Goal: Task Accomplishment & Management: Use online tool/utility

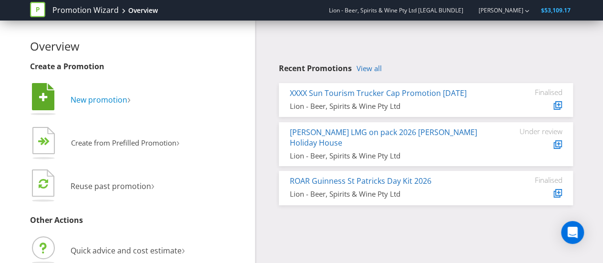
click at [112, 102] on span "New promotion" at bounding box center [99, 99] width 57 height 10
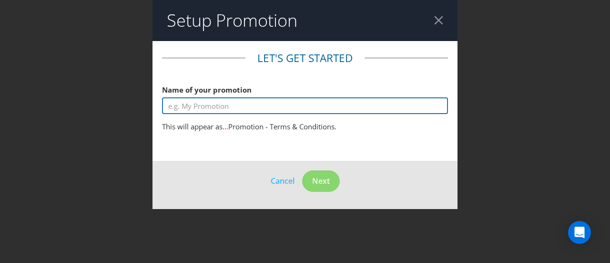
click at [188, 108] on input "text" at bounding box center [305, 105] width 286 height 17
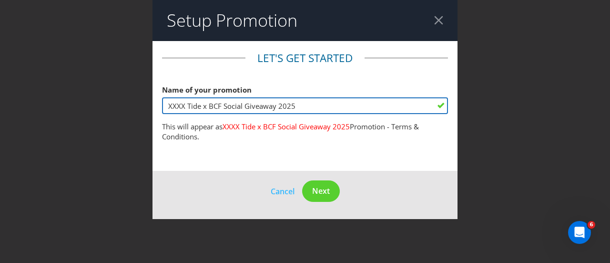
click at [186, 109] on input "XXXX Tide x BCF Social Giveaway 2025" at bounding box center [305, 105] width 286 height 17
click at [311, 106] on input "XXXX: Tide x BCF Social Giveaway 2025" at bounding box center [305, 105] width 286 height 17
type input "XXXX: Tide x BCF Social Giveaway 2025"
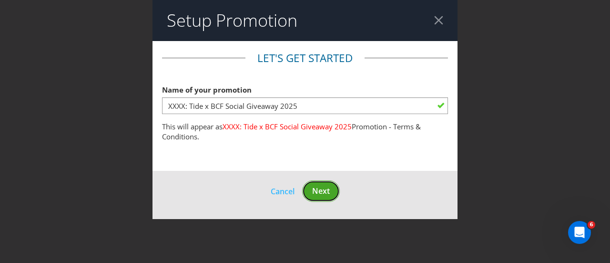
click at [321, 193] on span "Next" at bounding box center [321, 191] width 18 height 10
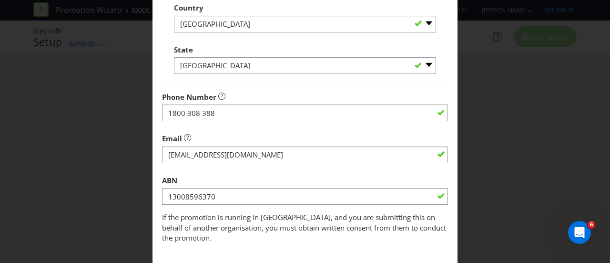
scroll to position [359, 0]
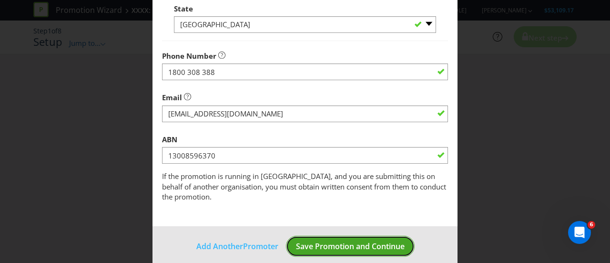
click at [332, 241] on span "Save Promotion and Continue" at bounding box center [350, 246] width 109 height 10
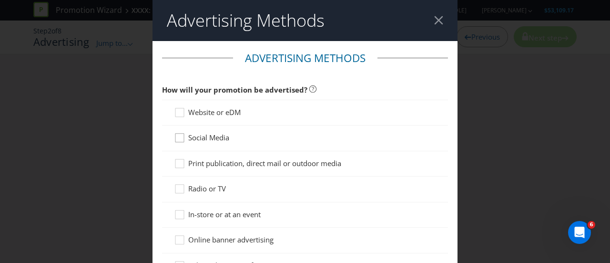
click at [177, 137] on icon at bounding box center [181, 140] width 14 height 14
click at [0, 0] on input "Social Media" at bounding box center [0, 0] width 0 height 0
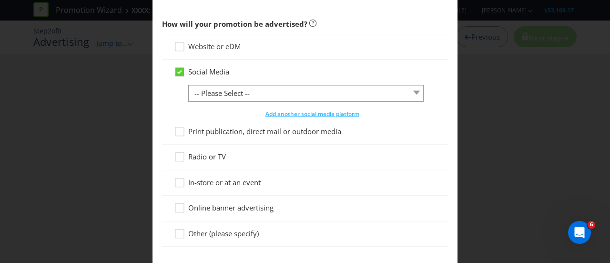
scroll to position [79, 0]
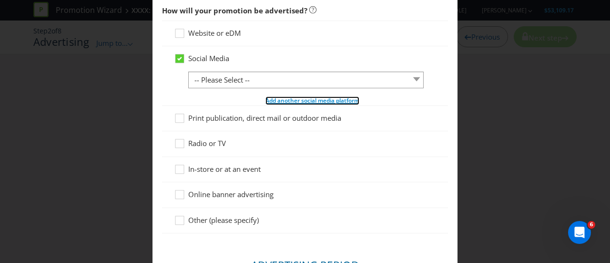
click at [270, 98] on span "Add another social media platform" at bounding box center [313, 100] width 94 height 8
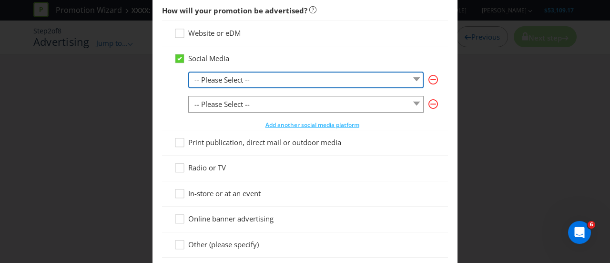
click at [276, 80] on select "-- Please Select -- Facebook X Instagram Snapchat LinkedIn Pinterest Tumblr You…" at bounding box center [306, 80] width 236 height 17
select select "FACEBOOK"
click at [188, 72] on select "-- Please Select -- Facebook X Instagram Snapchat LinkedIn Pinterest Tumblr You…" at bounding box center [306, 80] width 236 height 17
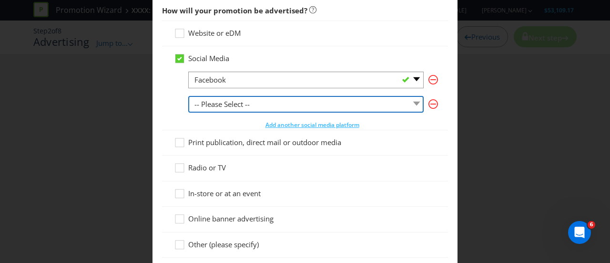
click at [249, 108] on select "-- Please Select -- Facebook X Instagram Snapchat LinkedIn Pinterest Tumblr You…" at bounding box center [306, 104] width 236 height 17
select select "INSTAGRAM"
click at [188, 96] on select "-- Please Select -- Facebook X Instagram Snapchat LinkedIn Pinterest Tumblr You…" at bounding box center [306, 104] width 236 height 17
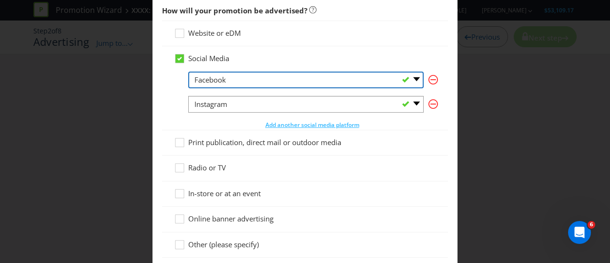
click at [271, 81] on select "-- Please Select -- Facebook X Instagram Snapchat LinkedIn Pinterest Tumblr You…" at bounding box center [306, 80] width 236 height 17
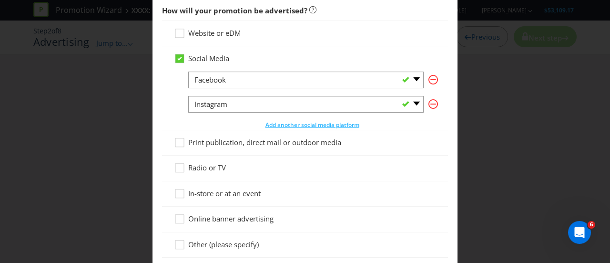
drag, startPoint x: 381, startPoint y: 47, endPoint x: 382, endPoint y: 54, distance: 7.2
click at [381, 47] on div "Social Media -- Please Select -- Facebook X Instagram Snapchat LinkedIn Pintere…" at bounding box center [305, 87] width 286 height 83
click at [431, 79] on icon "button" at bounding box center [434, 80] width 10 height 10
select select "INSTAGRAM"
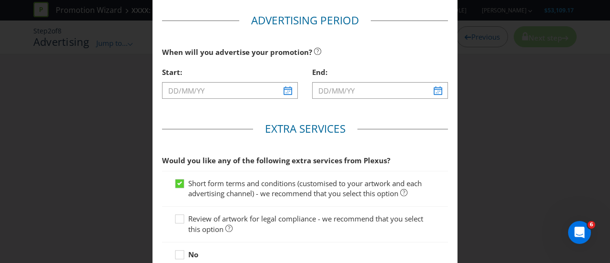
scroll to position [244, 0]
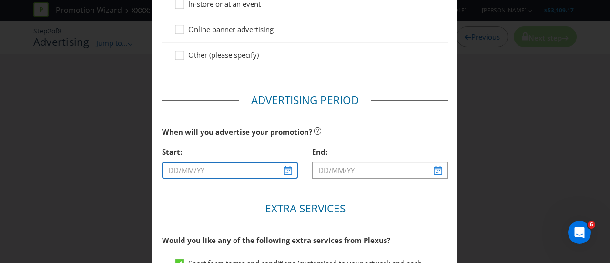
click at [282, 166] on input "text" at bounding box center [230, 170] width 136 height 17
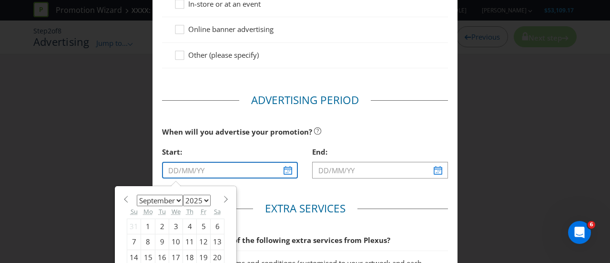
scroll to position [403, 0]
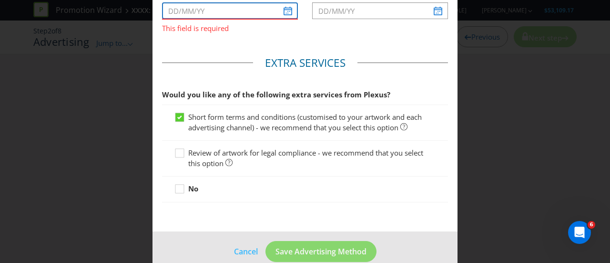
click at [288, 13] on input "text" at bounding box center [230, 10] width 136 height 17
click at [281, 6] on input "text" at bounding box center [230, 10] width 136 height 17
click at [286, 11] on input "text" at bounding box center [230, 10] width 136 height 17
type input "1"
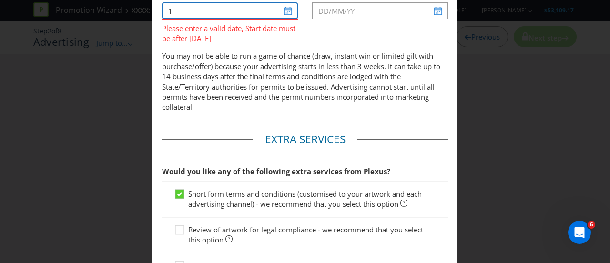
scroll to position [407, 0]
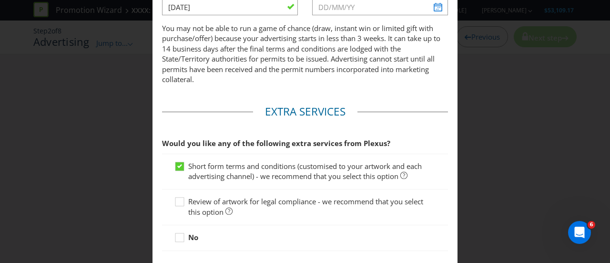
type input "[DATE]"
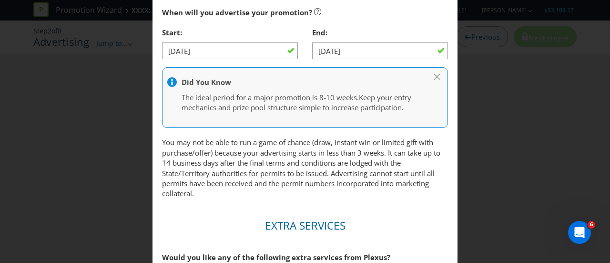
scroll to position [319, 0]
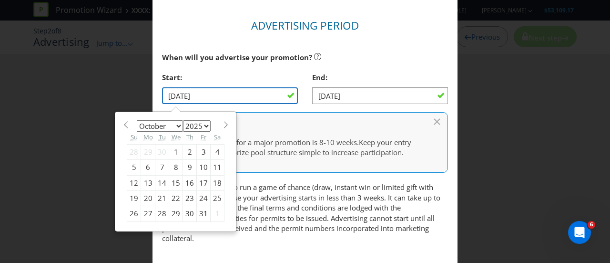
click at [175, 92] on input "[DATE]" at bounding box center [230, 95] width 136 height 17
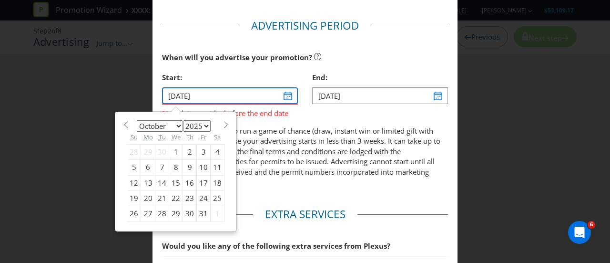
type input "[DATE]"
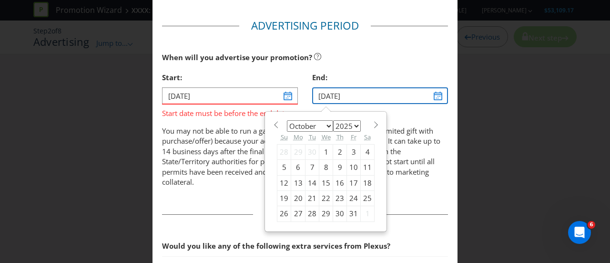
click at [339, 92] on input "[DATE]" at bounding box center [380, 95] width 136 height 17
click at [321, 95] on input "[DATE]" at bounding box center [380, 95] width 136 height 17
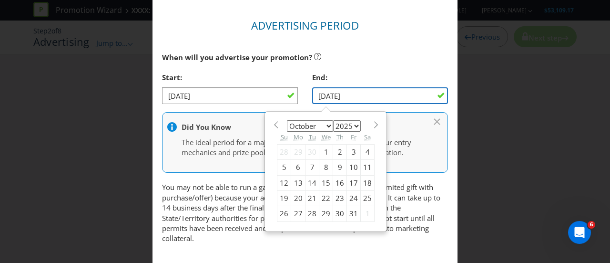
type input "[DATE]"
click at [403, 50] on div "When will you advertise your promotion?" at bounding box center [305, 58] width 286 height 20
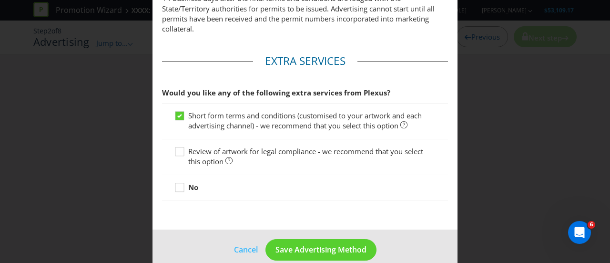
scroll to position [539, 0]
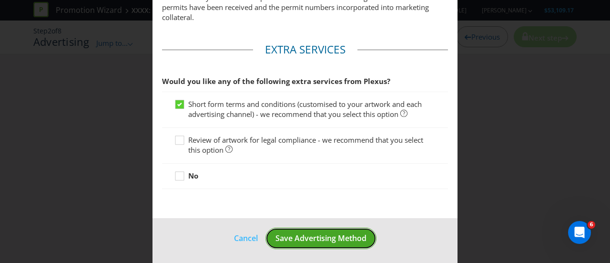
click at [276, 234] on span "Save Advertising Method" at bounding box center [321, 238] width 91 height 10
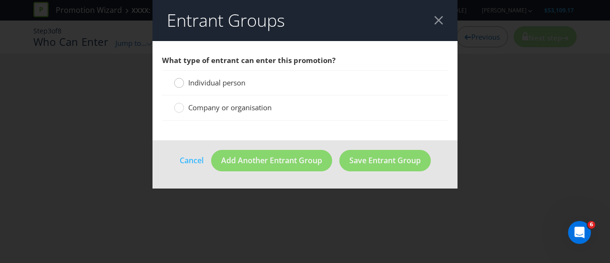
click at [179, 84] on circle at bounding box center [180, 83] width 10 height 10
click at [0, 0] on input "Individual person" at bounding box center [0, 0] width 0 height 0
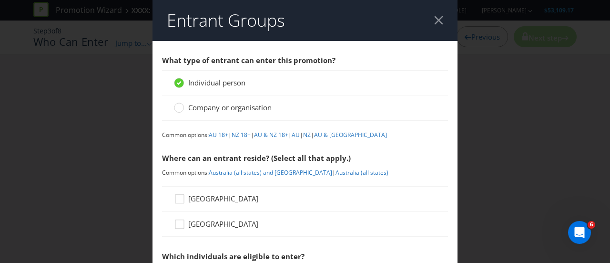
scroll to position [79, 0]
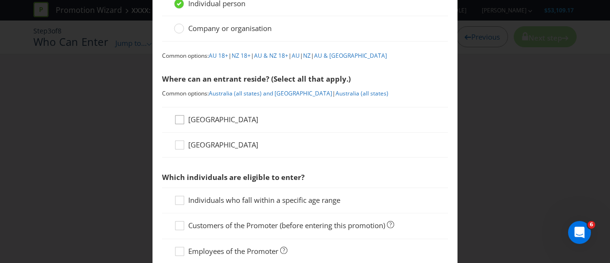
click at [175, 120] on icon at bounding box center [181, 121] width 14 height 14
click at [0, 0] on input "[GEOGRAPHIC_DATA]" at bounding box center [0, 0] width 0 height 0
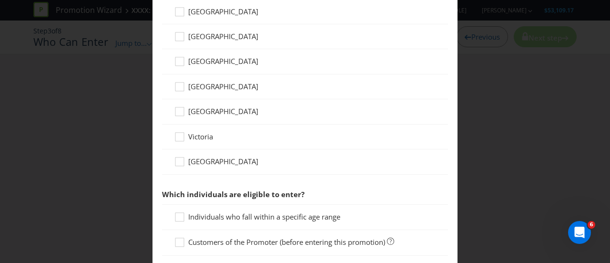
scroll to position [159, 0]
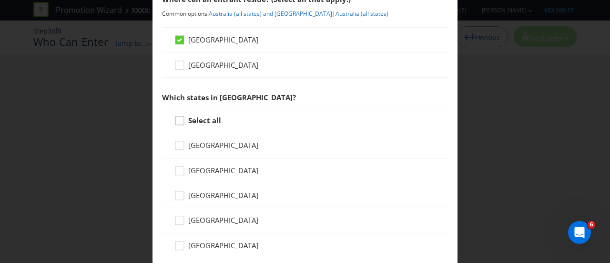
click at [178, 115] on div at bounding box center [179, 117] width 5 height 5
click at [0, 0] on input "Select all" at bounding box center [0, 0] width 0 height 0
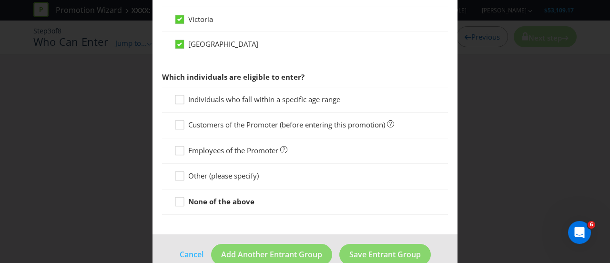
scroll to position [450, 0]
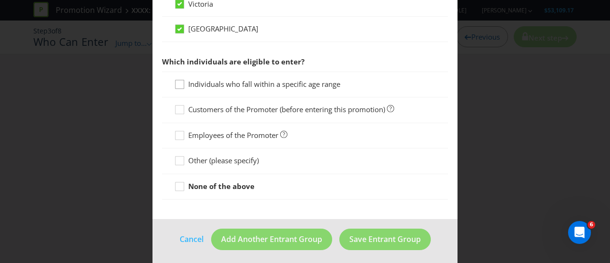
click at [177, 84] on icon at bounding box center [181, 86] width 14 height 14
click at [0, 0] on input "Individuals who fall within a specific age range" at bounding box center [0, 0] width 0 height 0
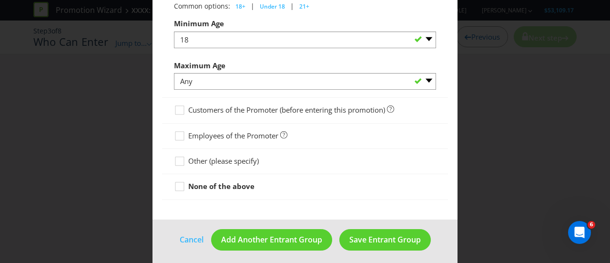
scroll to position [547, 0]
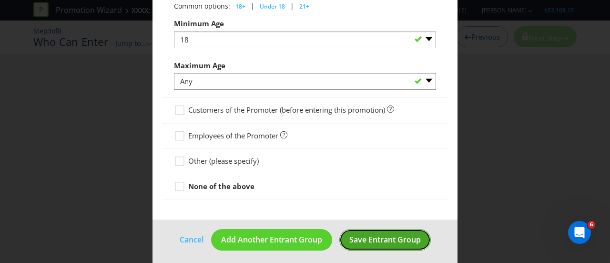
click at [382, 235] on span "Save Entrant Group" at bounding box center [386, 239] width 72 height 10
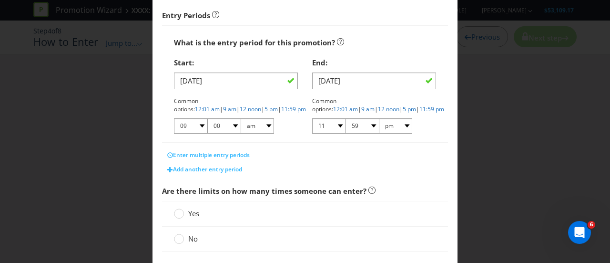
scroll to position [318, 0]
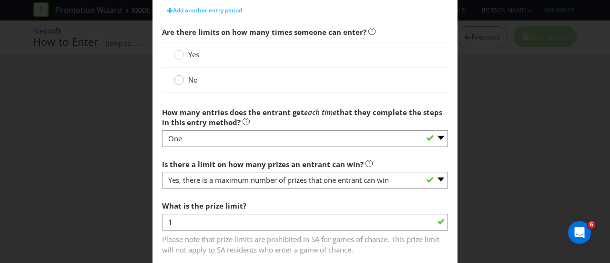
click at [182, 78] on circle at bounding box center [180, 80] width 10 height 10
click at [0, 0] on input "No" at bounding box center [0, 0] width 0 height 0
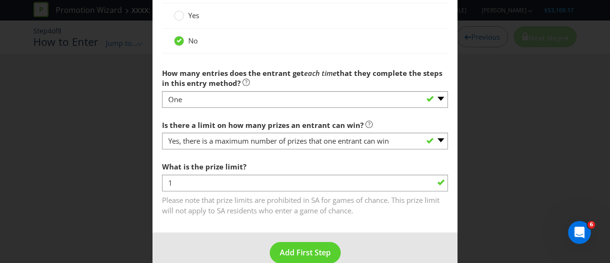
scroll to position [372, 0]
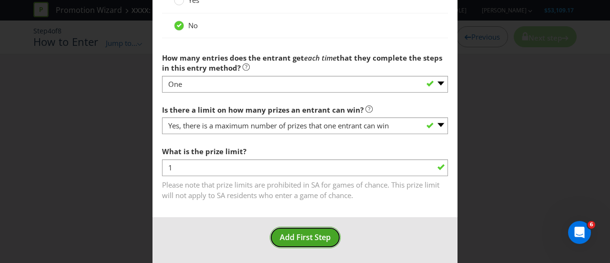
click at [316, 234] on span "Add First Step" at bounding box center [305, 237] width 51 height 10
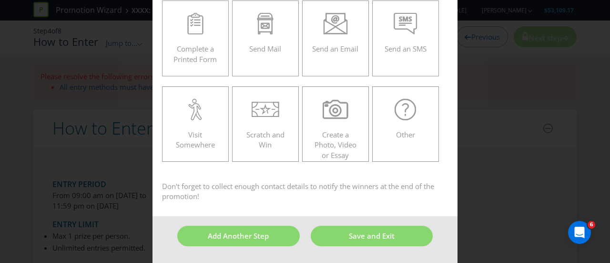
scroll to position [41, 0]
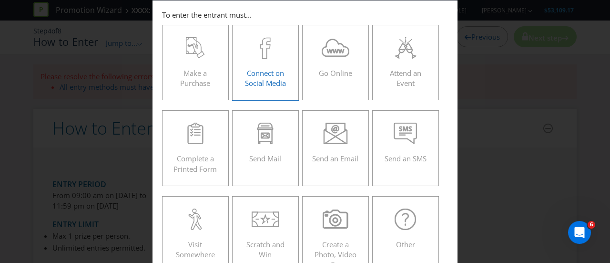
click at [267, 66] on div "Connect on Social Media" at bounding box center [265, 58] width 47 height 43
click at [0, 0] on input "Connect on Social Media" at bounding box center [0, 0] width 0 height 0
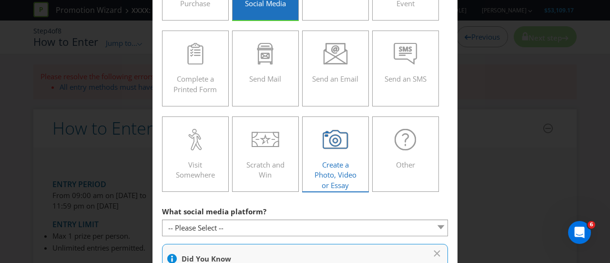
scroll to position [199, 0]
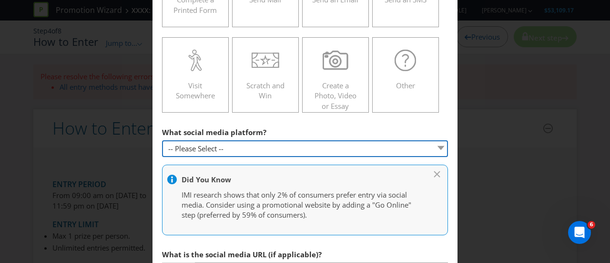
click at [210, 152] on select "-- Please Select -- Facebook X Instagram Snapchat Pinterest Tumblr Youtube Othe…" at bounding box center [305, 148] width 286 height 17
select select "INSTAGRAM"
click at [162, 140] on select "-- Please Select -- Facebook X Instagram Snapchat Pinterest Tumblr Youtube Othe…" at bounding box center [305, 148] width 286 height 17
type input "[DOMAIN_NAME][URL]"
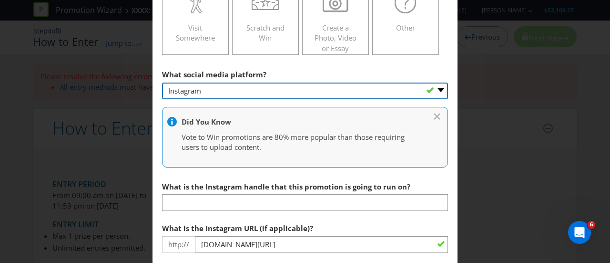
scroll to position [359, 0]
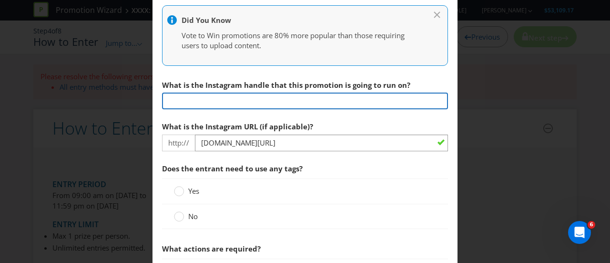
click at [191, 104] on input "text" at bounding box center [305, 101] width 286 height 17
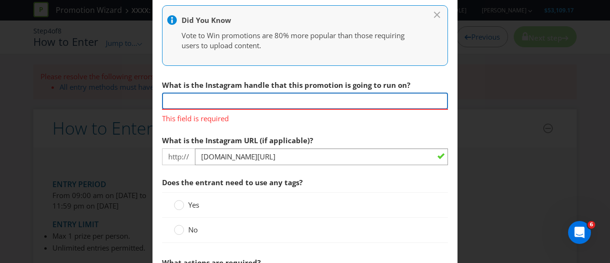
paste input "[DOMAIN_NAME]"
click at [162, 101] on input "[DOMAIN_NAME]" at bounding box center [305, 101] width 286 height 17
type input "[DOMAIN_NAME]"
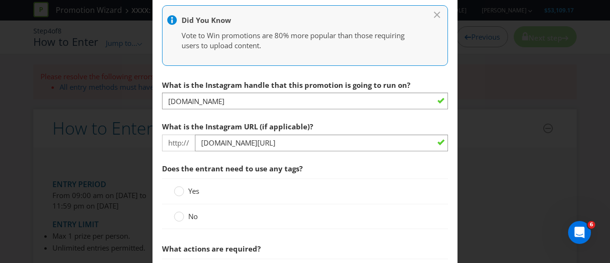
scroll to position [438, 0]
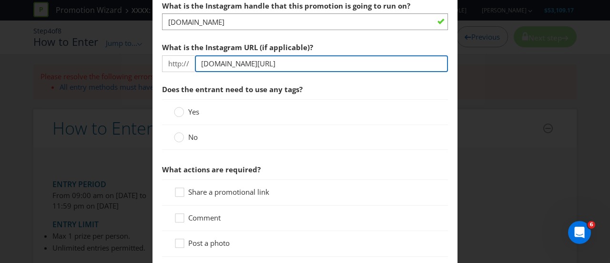
click at [292, 60] on input "[DOMAIN_NAME][URL]" at bounding box center [321, 63] width 253 height 17
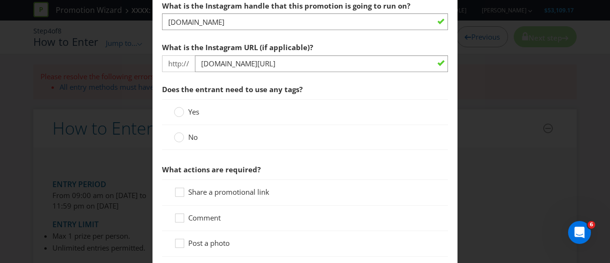
click at [361, 87] on span "Does the entrant need to use any tags?" at bounding box center [305, 90] width 286 height 20
click at [175, 111] on div at bounding box center [179, 113] width 10 height 12
click at [0, 0] on input "Yes" at bounding box center [0, 0] width 0 height 0
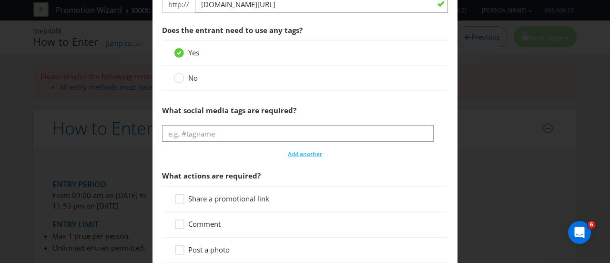
scroll to position [517, 0]
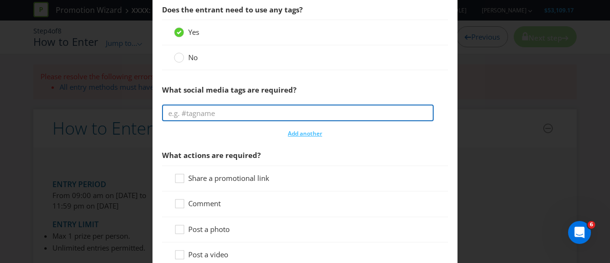
click at [197, 115] on input "text" at bounding box center [298, 112] width 272 height 17
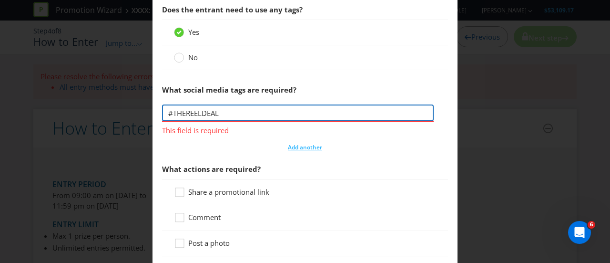
type input "#THEREELDEAL"
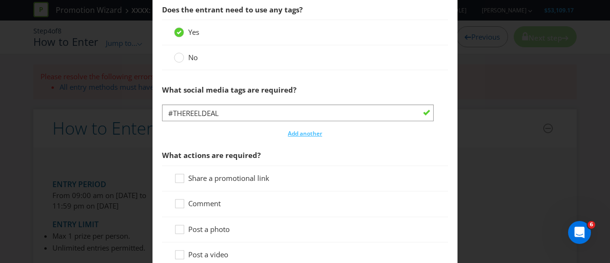
click at [351, 85] on div "What social media tags are required?" at bounding box center [305, 90] width 286 height 20
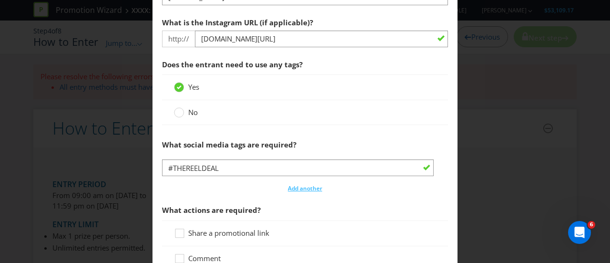
scroll to position [438, 0]
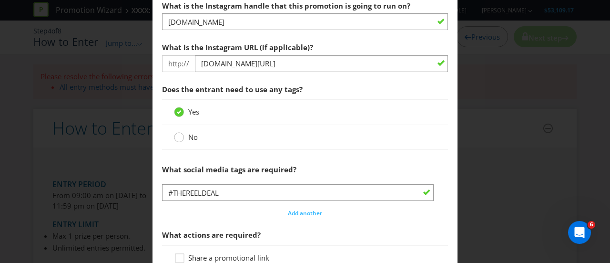
click at [179, 132] on div at bounding box center [179, 134] width 5 height 5
click at [0, 0] on input "No" at bounding box center [0, 0] width 0 height 0
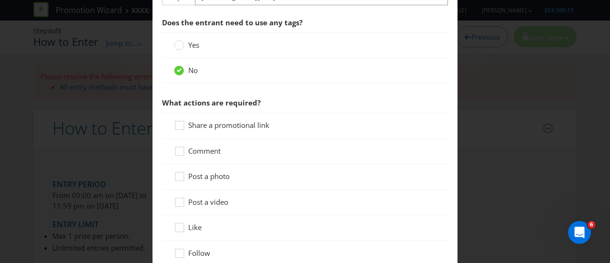
scroll to position [517, 0]
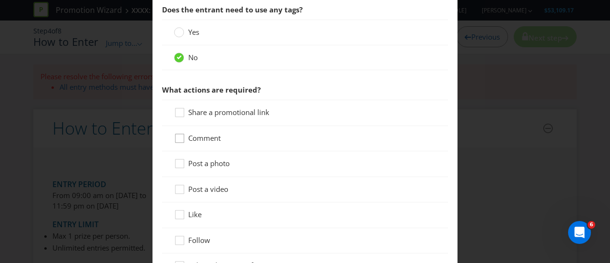
click at [179, 139] on icon at bounding box center [181, 140] width 14 height 14
click at [0, 0] on input "Comment" at bounding box center [0, 0] width 0 height 0
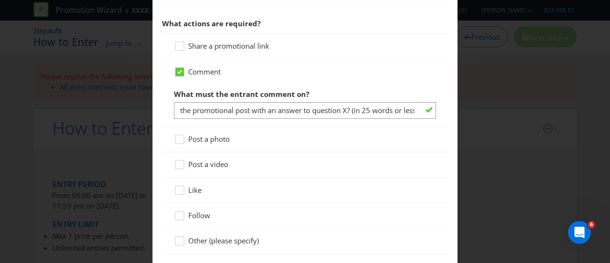
scroll to position [597, 0]
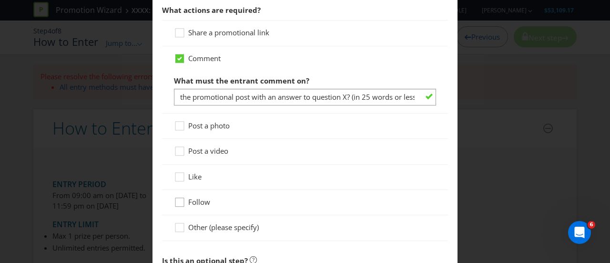
click at [177, 200] on icon at bounding box center [181, 204] width 14 height 14
click at [0, 0] on input "Follow" at bounding box center [0, 0] width 0 height 0
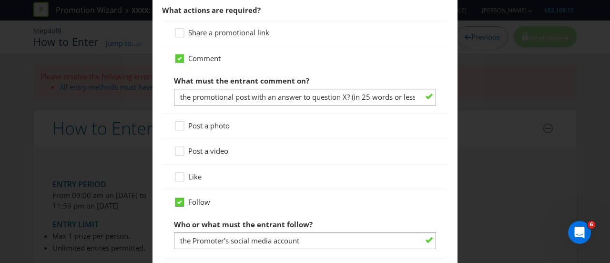
click at [178, 200] on icon at bounding box center [179, 202] width 5 height 4
click at [0, 0] on input "Follow" at bounding box center [0, 0] width 0 height 0
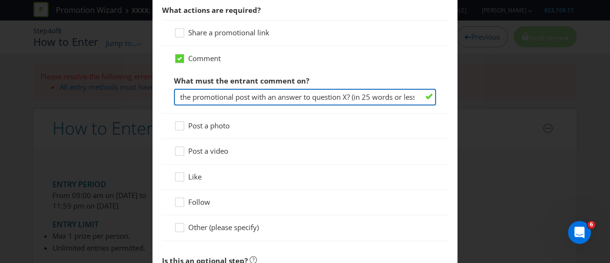
click at [232, 98] on input "the promotional post with an answer to question X? (in 25 words or less)" at bounding box center [305, 97] width 262 height 17
click at [312, 95] on input "the promotional post with an answer to question X? (in 25 words or less)" at bounding box center [305, 97] width 262 height 17
click at [299, 96] on input "the promotional post with an answer to question X? (in 25 words or less)" at bounding box center [305, 97] width 262 height 17
click at [349, 95] on input "the promotional post with an answer to question X? (in 25 words or less)" at bounding box center [305, 97] width 262 height 17
click at [369, 92] on input "the promotional post with an answer to question X? (in 25 words or less)" at bounding box center [305, 97] width 262 height 17
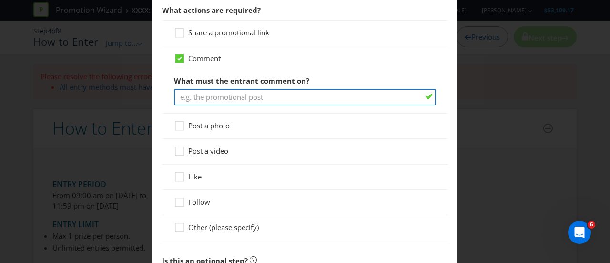
type input "t"
drag, startPoint x: 219, startPoint y: 96, endPoint x: 290, endPoint y: 92, distance: 70.7
click at [290, 92] on input "Tag a friend and comment" at bounding box center [305, 97] width 262 height 17
type input "Tag a friend"
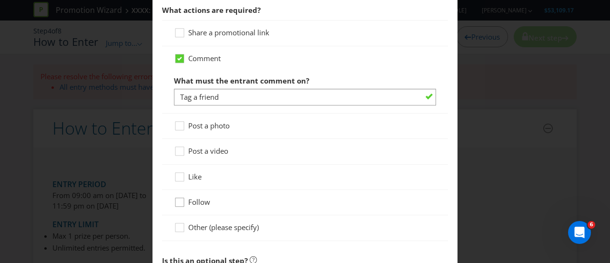
click at [181, 203] on icon at bounding box center [181, 204] width 14 height 14
click at [0, 0] on input "Follow" at bounding box center [0, 0] width 0 height 0
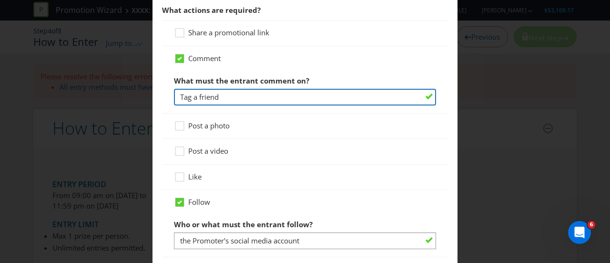
click at [241, 91] on input "Tag a friend" at bounding box center [305, 97] width 262 height 17
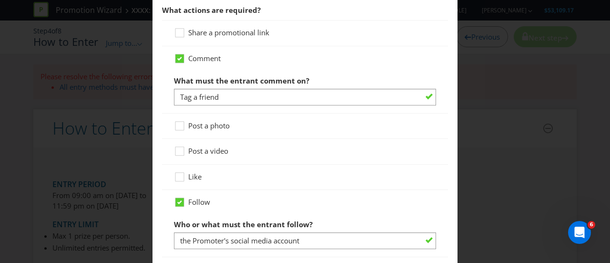
click at [423, 67] on div "Comment What must the entrant comment on? Tag a friend" at bounding box center [305, 79] width 262 height 52
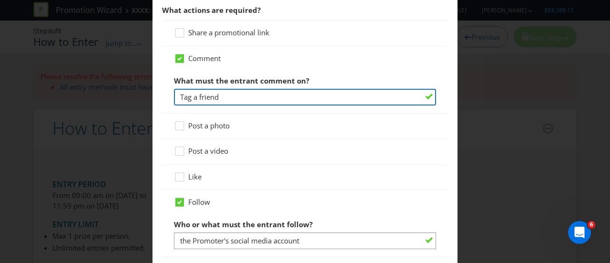
click at [232, 95] on input "Tag a friend" at bounding box center [305, 97] width 262 height 17
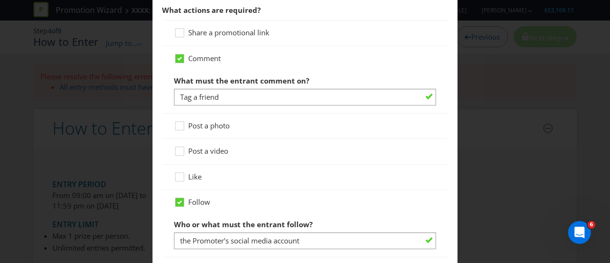
drag, startPoint x: 375, startPoint y: 64, endPoint x: 341, endPoint y: 91, distance: 43.0
click at [375, 65] on div "Comment What must the entrant comment on? Tag a friend" at bounding box center [305, 79] width 262 height 52
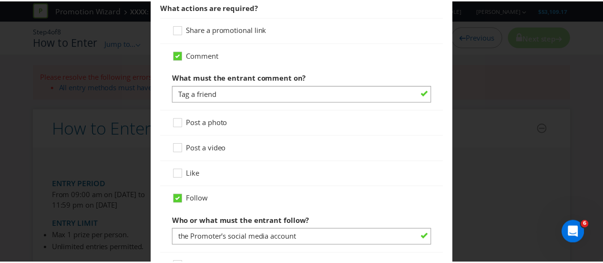
scroll to position [759, 0]
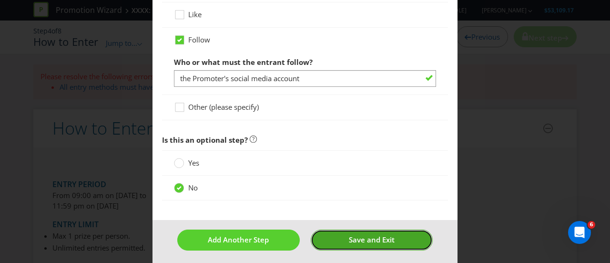
click at [351, 238] on span "Save and Exit" at bounding box center [372, 240] width 46 height 10
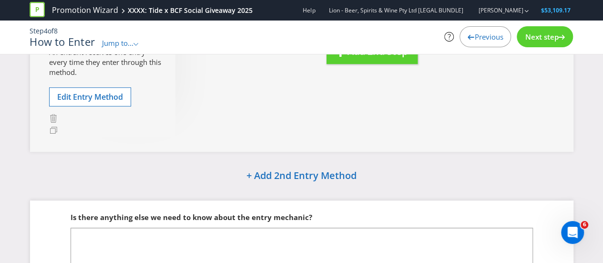
scroll to position [169, 0]
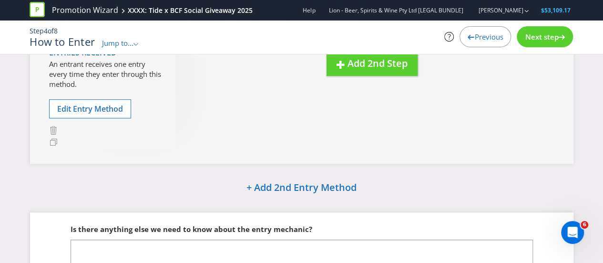
click at [558, 37] on span "Next step" at bounding box center [541, 37] width 33 height 10
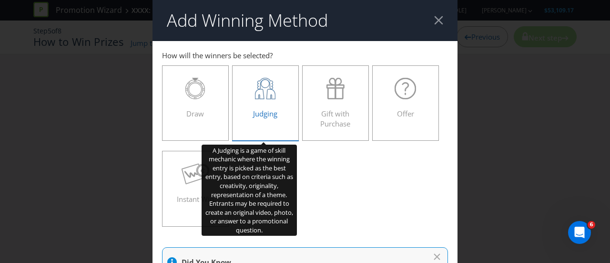
click at [253, 118] on span "Judging" at bounding box center [265, 114] width 24 height 10
click at [0, 0] on input "Judging" at bounding box center [0, 0] width 0 height 0
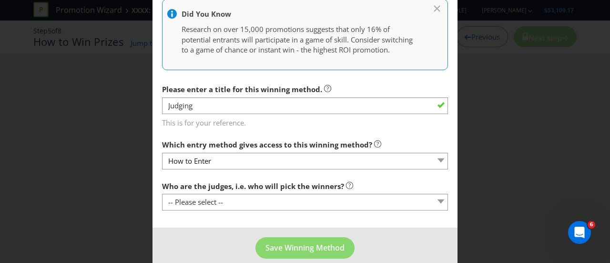
scroll to position [329, 0]
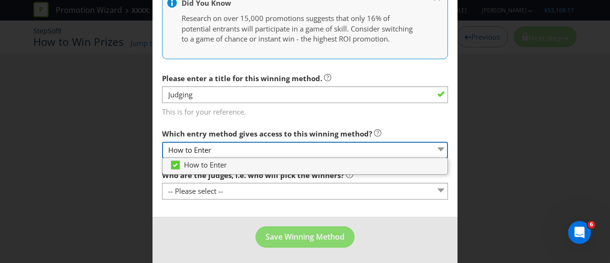
click at [231, 148] on select "How to Enter" at bounding box center [305, 150] width 286 height 17
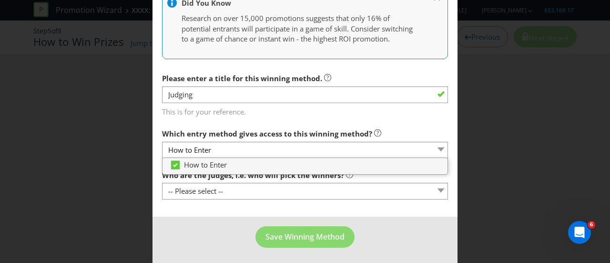
click at [365, 113] on span "This is for your reference." at bounding box center [305, 110] width 286 height 14
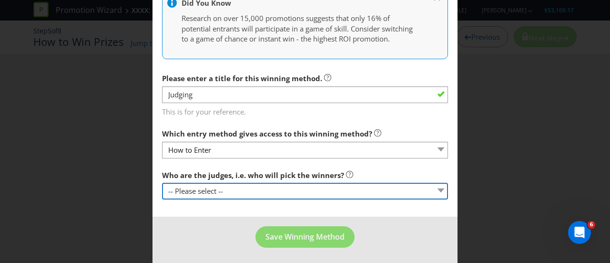
click at [191, 194] on select "-- Please select -- Representatives of the Promoter A specific person (please s…" at bounding box center [305, 191] width 286 height 17
select select "PROMOTER_REPS"
click at [162, 183] on select "-- Please select -- Representatives of the Promoter A specific person (please s…" at bounding box center [305, 191] width 286 height 17
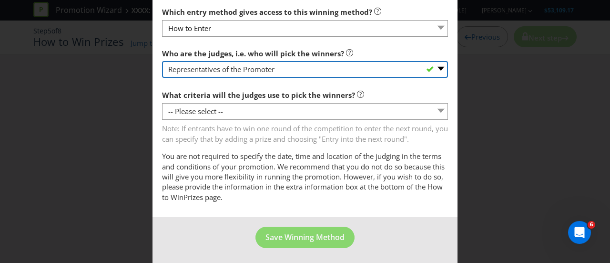
scroll to position [451, 0]
click at [278, 68] on select "-- Please select -- Representatives of the Promoter A specific person (please s…" at bounding box center [305, 69] width 286 height 17
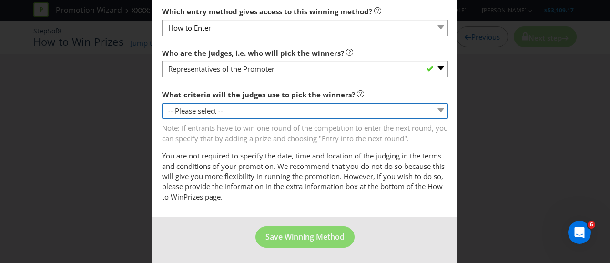
drag, startPoint x: 244, startPoint y: 109, endPoint x: 243, endPoint y: 114, distance: 5.0
click at [244, 109] on select "-- Please select -- Creative Merit Originality Literary Merit Originality, crea…" at bounding box center [305, 111] width 286 height 17
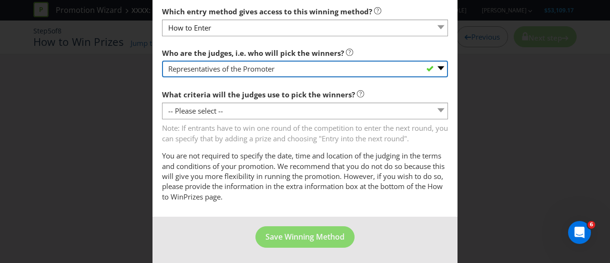
click at [269, 71] on select "-- Please select -- Representatives of the Promoter A specific person (please s…" at bounding box center [305, 69] width 286 height 17
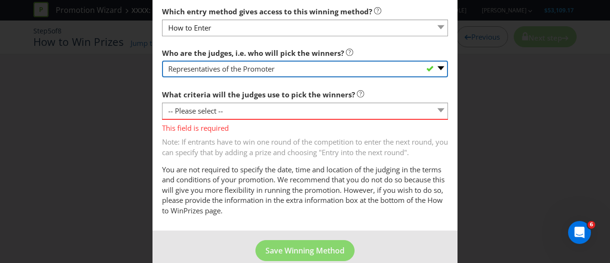
click at [261, 68] on select "-- Please select -- Representatives of the Promoter A specific person (please s…" at bounding box center [305, 69] width 286 height 17
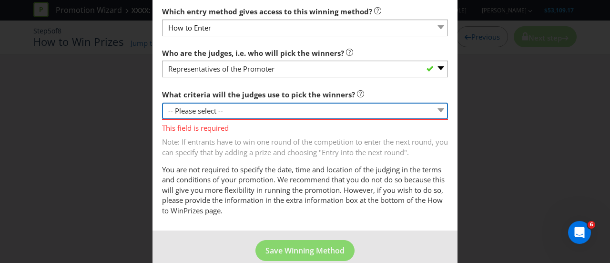
drag, startPoint x: 251, startPoint y: 104, endPoint x: 245, endPoint y: 107, distance: 6.4
click at [246, 106] on select "-- Please select -- Creative Merit Originality Literary Merit Originality, crea…" at bounding box center [305, 111] width 286 height 17
select select "OTHER"
click at [162, 103] on select "-- Please select -- Creative Merit Originality Literary Merit Originality, crea…" at bounding box center [305, 111] width 286 height 17
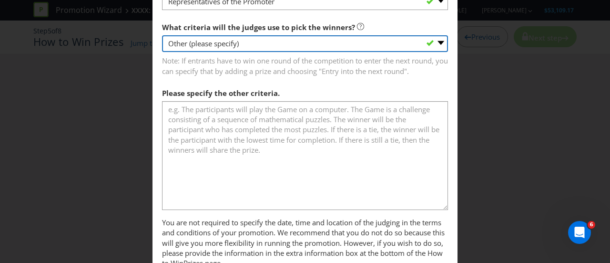
scroll to position [505, 0]
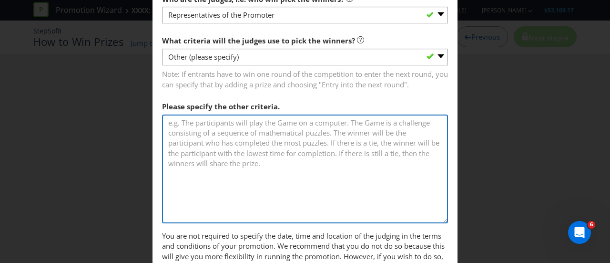
click at [251, 126] on textarea at bounding box center [305, 168] width 286 height 109
drag, startPoint x: 280, startPoint y: 168, endPoint x: 179, endPoint y: 128, distance: 108.6
click at [179, 128] on textarea at bounding box center [305, 168] width 286 height 109
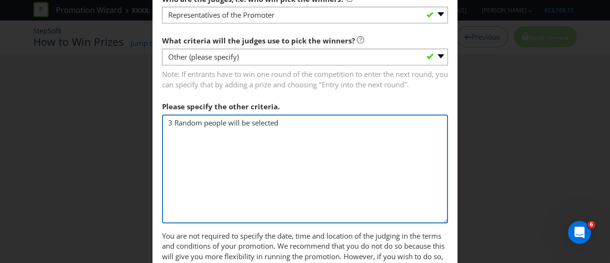
click at [176, 123] on textarea "3 Random people will be selected" at bounding box center [305, 168] width 286 height 109
click at [225, 123] on textarea "3 random people will be selected" at bounding box center [305, 168] width 286 height 109
click at [283, 118] on textarea "3 random winners will be selected" at bounding box center [305, 168] width 286 height 109
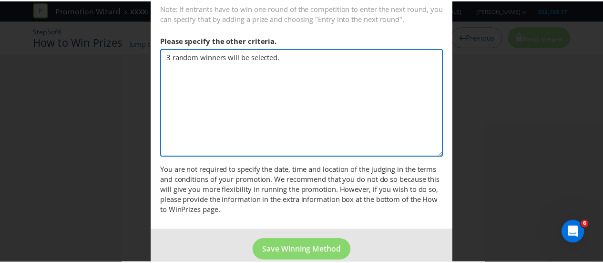
scroll to position [584, 0]
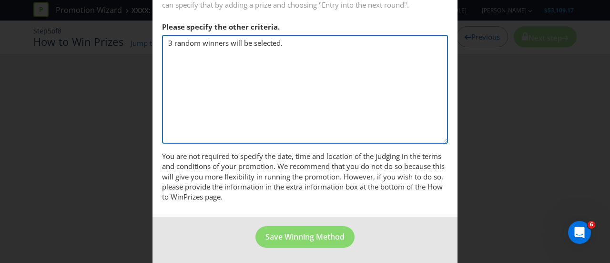
click at [284, 109] on textarea "3 random winners will be selected." at bounding box center [305, 89] width 286 height 109
type textarea "3 random winners will be selected."
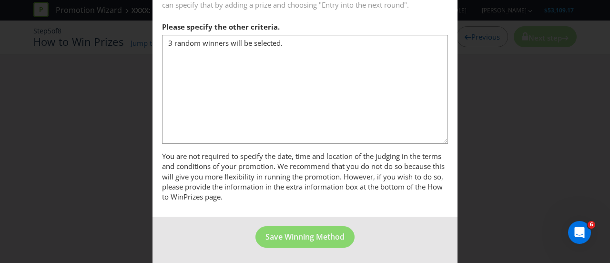
click at [276, 161] on span "You are not required to specify the date, time and location of the judging in t…" at bounding box center [303, 176] width 283 height 51
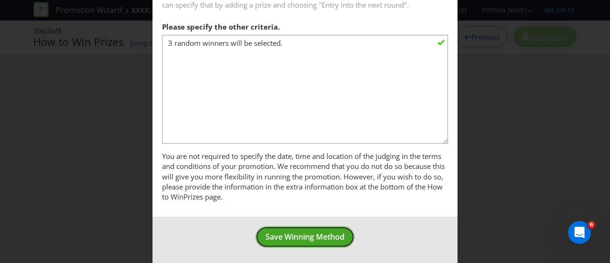
click at [292, 233] on span "Save Winning Method" at bounding box center [305, 236] width 79 height 10
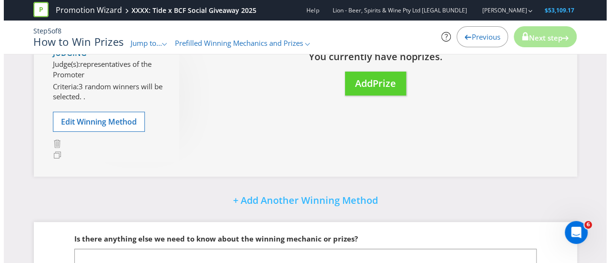
scroll to position [79, 0]
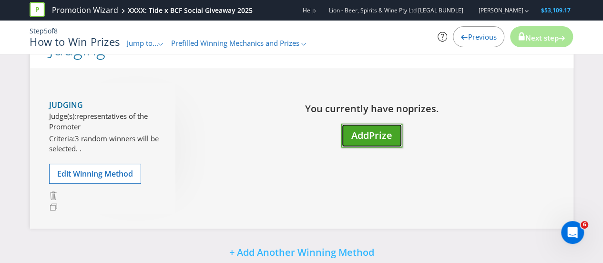
click at [368, 134] on span "Add" at bounding box center [360, 135] width 18 height 13
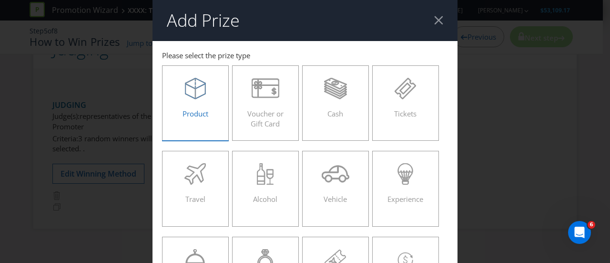
click at [199, 126] on label "Product" at bounding box center [195, 102] width 67 height 75
click at [0, 0] on input "Product" at bounding box center [0, 0] width 0 height 0
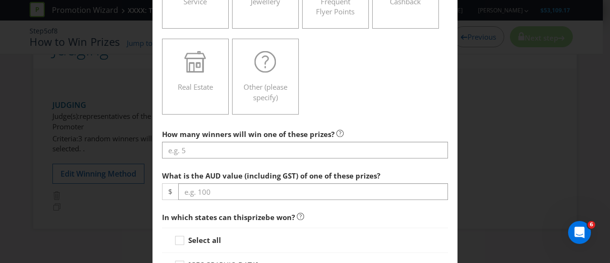
scroll to position [318, 0]
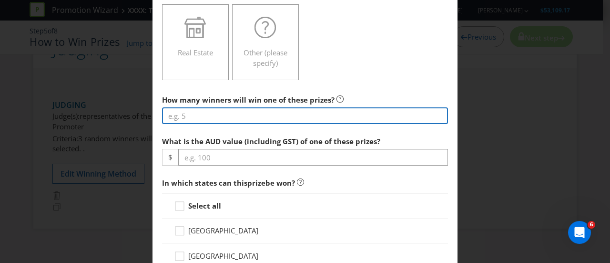
click at [218, 112] on input "number" at bounding box center [305, 115] width 286 height 17
type input "3"
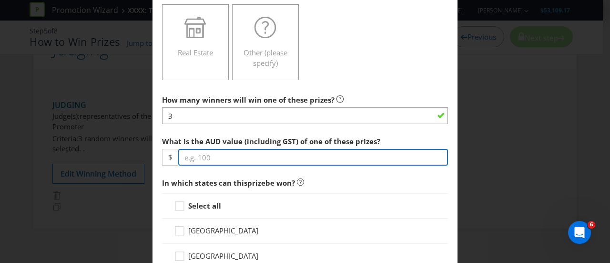
click at [222, 155] on input "number" at bounding box center [313, 157] width 270 height 17
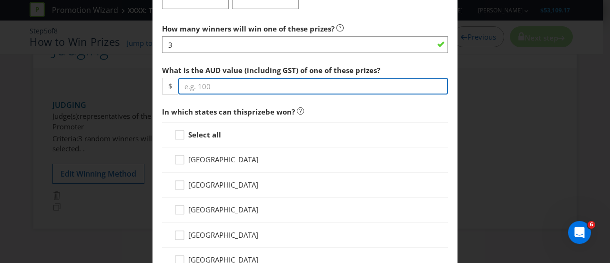
scroll to position [397, 0]
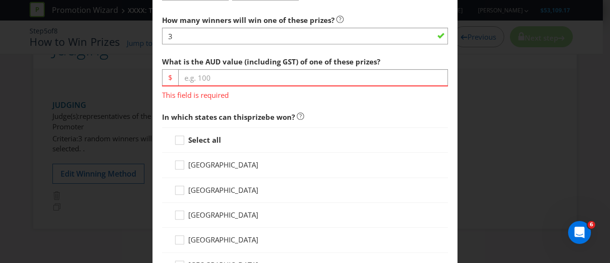
click at [181, 118] on div "In which states can this prize be won? Select all [GEOGRAPHIC_DATA] [GEOGRAPHIC…" at bounding box center [305, 232] width 286 height 250
click at [176, 138] on icon at bounding box center [181, 142] width 14 height 14
click at [0, 0] on input "Select all" at bounding box center [0, 0] width 0 height 0
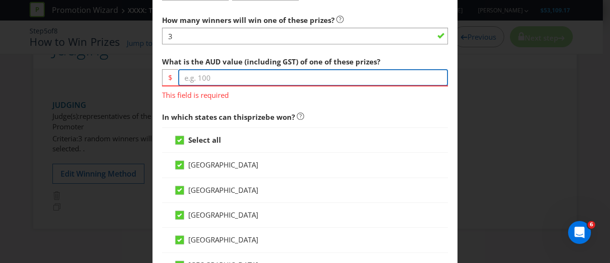
click at [227, 80] on input "number" at bounding box center [313, 77] width 270 height 17
type input "45"
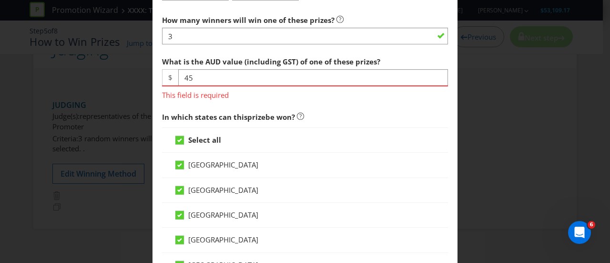
click at [350, 118] on div "In which states can this prize be won? Select all [GEOGRAPHIC_DATA] [GEOGRAPHIC…" at bounding box center [305, 232] width 286 height 250
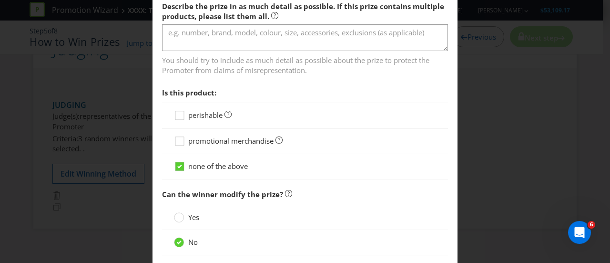
scroll to position [715, 0]
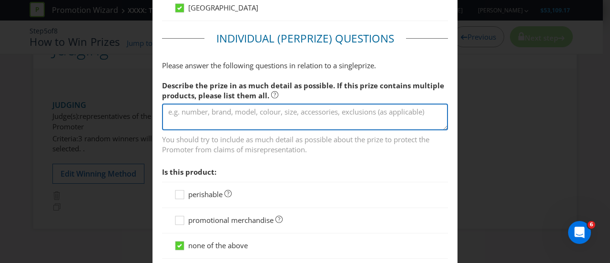
click at [214, 106] on textarea at bounding box center [305, 116] width 286 height 27
drag, startPoint x: 248, startPoint y: 110, endPoint x: 218, endPoint y: 109, distance: 30.1
click at [218, 109] on textarea "2 XXXX 6 packs to share" at bounding box center [305, 116] width 286 height 27
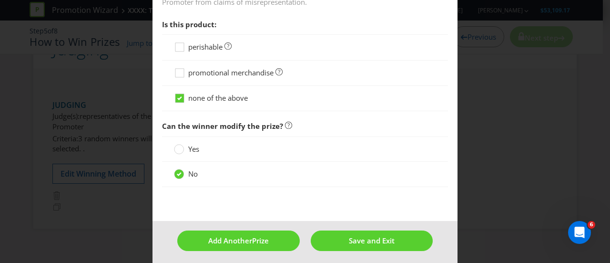
scroll to position [704, 0]
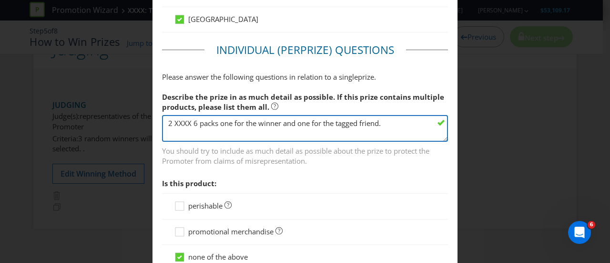
drag, startPoint x: 391, startPoint y: 123, endPoint x: 165, endPoint y: 116, distance: 225.7
click at [165, 116] on textarea "2 XXXX 6 packs one for the winner and one for the tagged friend." at bounding box center [305, 128] width 286 height 27
type textarea "2 XXXX 6 packs one for the winner and one for the tagged friend."
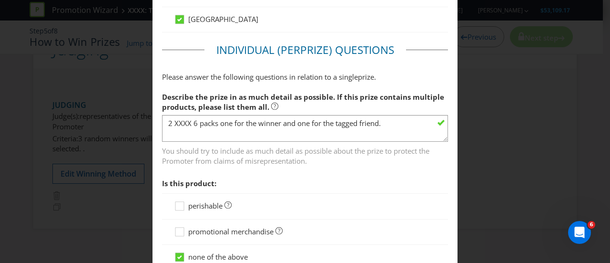
click at [355, 186] on span "Is this product:" at bounding box center [305, 184] width 286 height 20
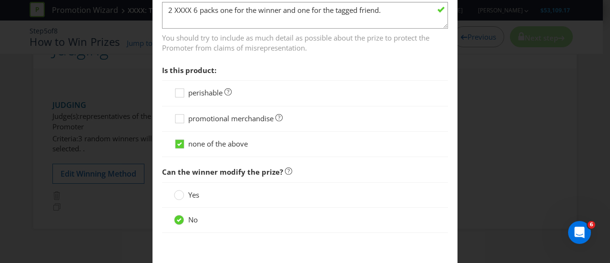
scroll to position [863, 0]
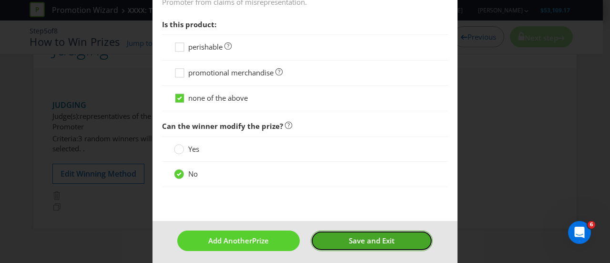
click at [339, 235] on button "Save and Exit" at bounding box center [372, 240] width 123 height 21
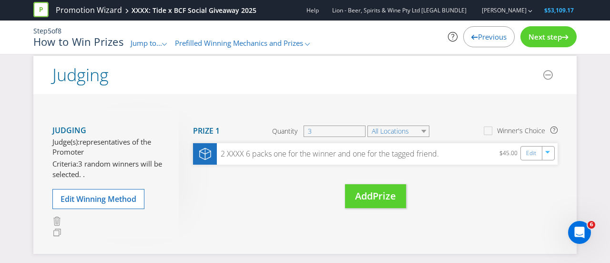
scroll to position [104, 0]
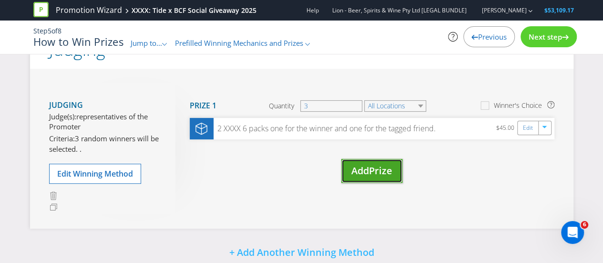
click at [367, 171] on span "Add" at bounding box center [360, 170] width 18 height 13
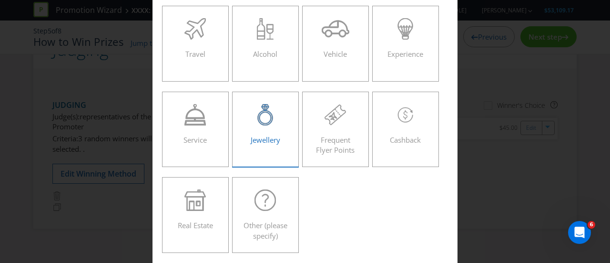
scroll to position [159, 0]
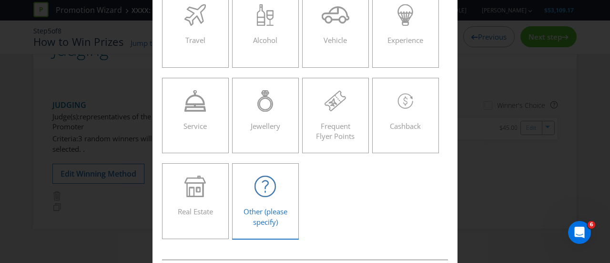
click at [248, 204] on div "Other (please specify)" at bounding box center [265, 196] width 47 height 43
click at [0, 0] on input "Other (please specify)" at bounding box center [0, 0] width 0 height 0
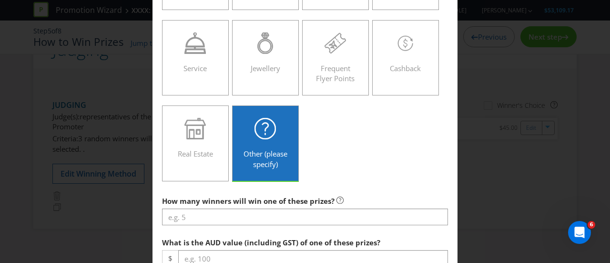
scroll to position [238, 0]
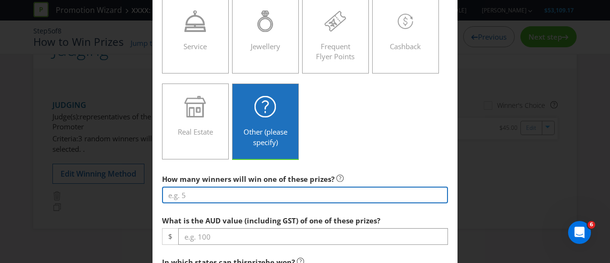
click at [261, 195] on input "number" at bounding box center [305, 194] width 286 height 17
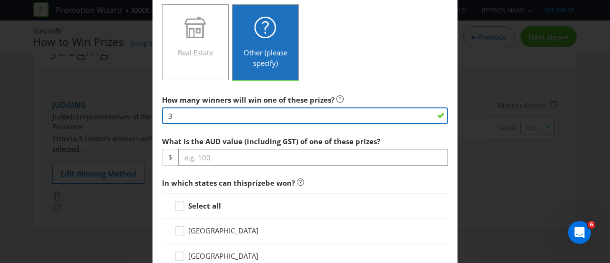
type input "3"
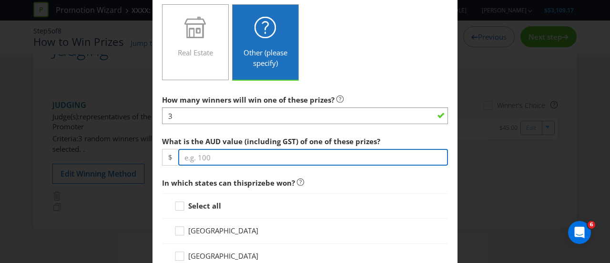
click at [237, 156] on input "number" at bounding box center [313, 157] width 270 height 17
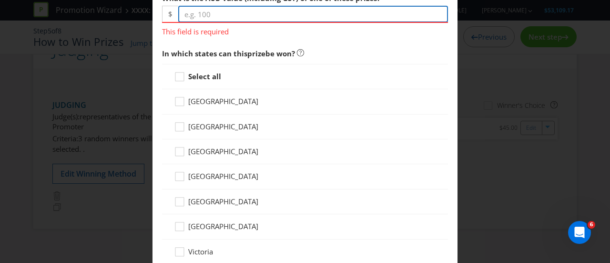
scroll to position [397, 0]
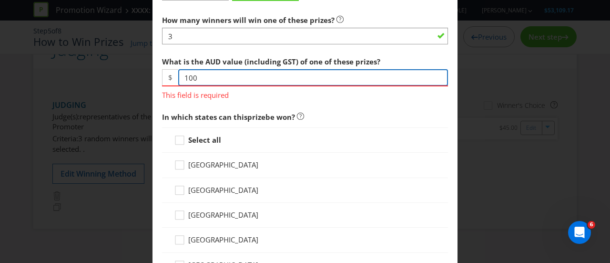
type input "100"
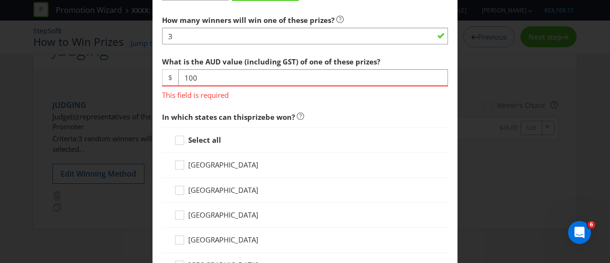
click at [177, 132] on div "Select all" at bounding box center [305, 139] width 286 height 25
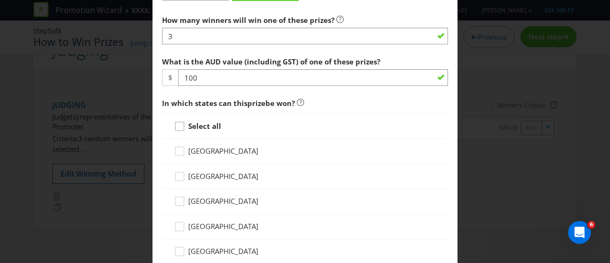
click at [178, 123] on div at bounding box center [179, 123] width 5 height 5
click at [0, 0] on input "Select all" at bounding box center [0, 0] width 0 height 0
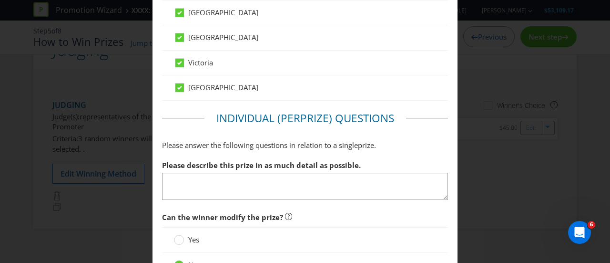
scroll to position [727, 0]
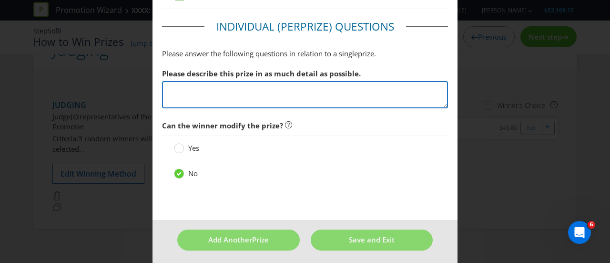
click at [205, 91] on textarea at bounding box center [305, 94] width 286 height 27
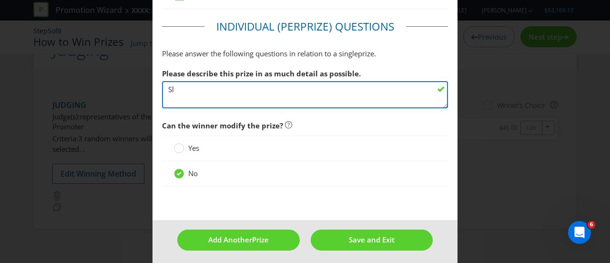
type textarea "S"
click at [229, 87] on textarea "Fishing shirt" at bounding box center [305, 94] width 286 height 27
click at [164, 85] on textarea "Fishing shirt and a hat" at bounding box center [305, 94] width 286 height 27
click at [268, 88] on textarea "Fishing shirt and a hat" at bounding box center [305, 94] width 286 height 27
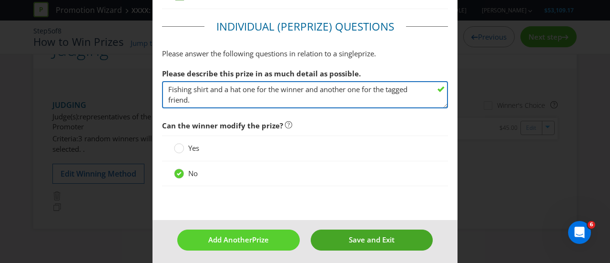
type textarea "Fishing shirt and a hat one for the winner and another one for the tagged frien…"
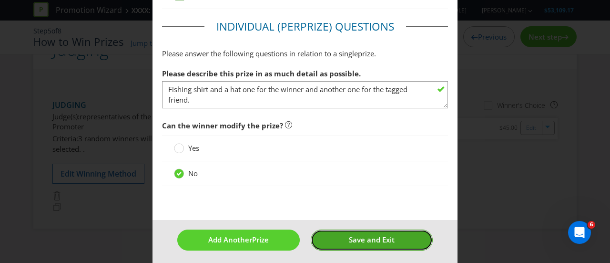
click at [387, 238] on span "Save and Exit" at bounding box center [372, 240] width 46 height 10
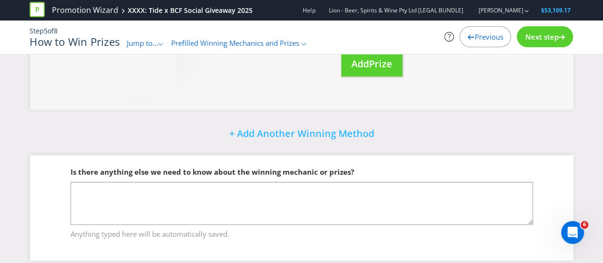
scroll to position [204, 0]
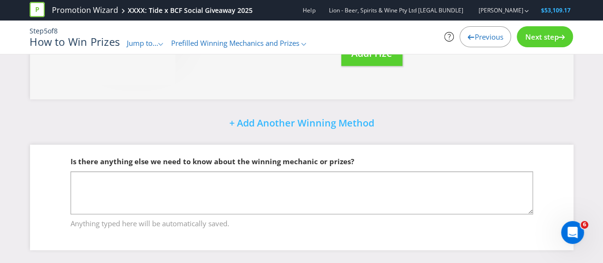
click at [548, 43] on div "Next step" at bounding box center [545, 36] width 56 height 21
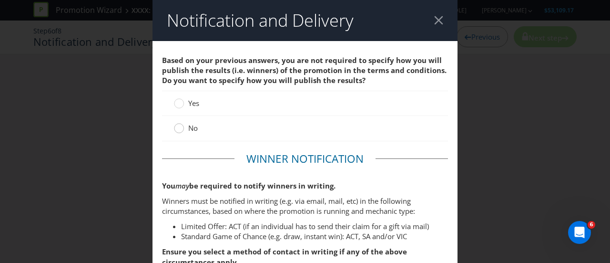
click at [177, 127] on div at bounding box center [179, 125] width 5 height 5
click at [0, 0] on input "No" at bounding box center [0, 0] width 0 height 0
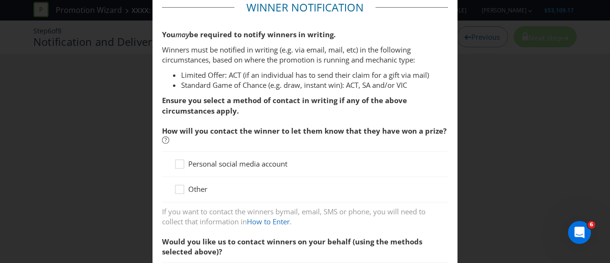
scroll to position [159, 0]
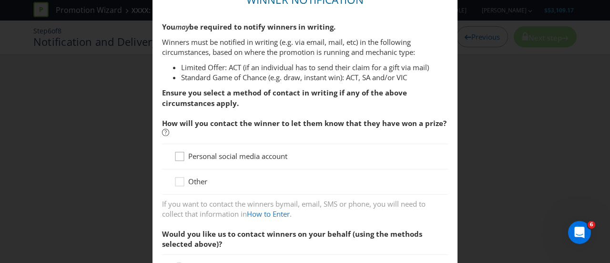
click at [177, 156] on icon at bounding box center [181, 158] width 14 height 14
click at [0, 0] on input "Personal social media account" at bounding box center [0, 0] width 0 height 0
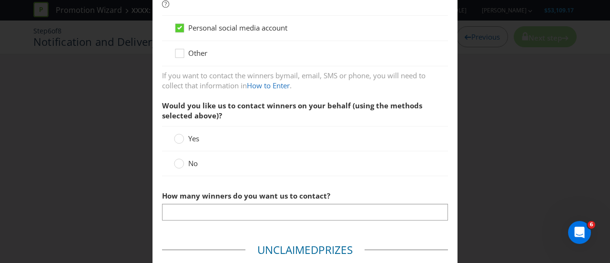
scroll to position [318, 0]
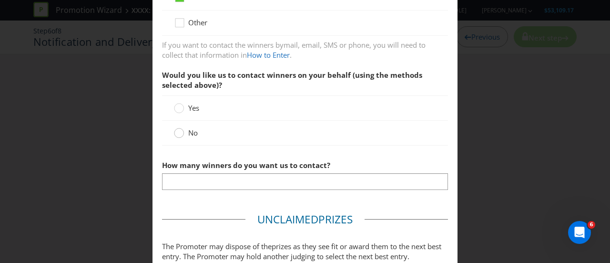
click at [176, 134] on circle at bounding box center [180, 133] width 10 height 10
click at [0, 0] on input "No" at bounding box center [0, 0] width 0 height 0
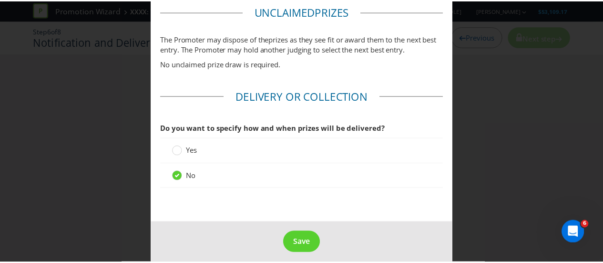
scroll to position [489, 0]
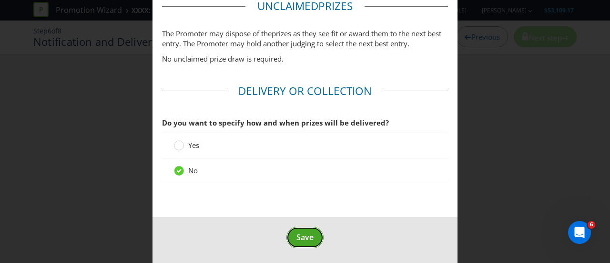
click at [304, 236] on span "Save" at bounding box center [305, 237] width 17 height 10
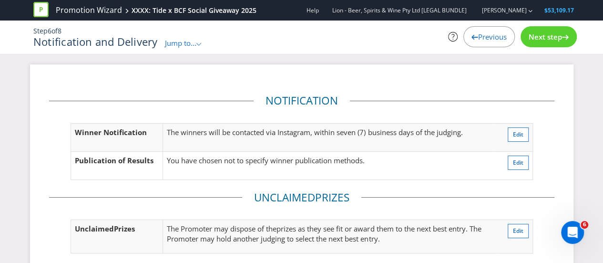
click at [484, 40] on span "Previous" at bounding box center [492, 37] width 29 height 10
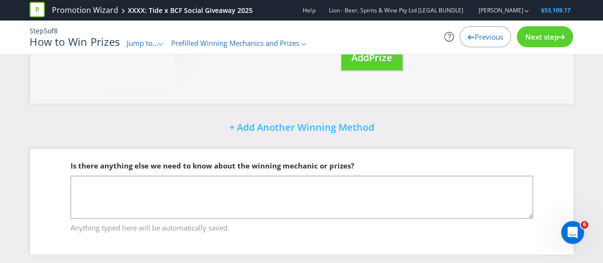
scroll to position [204, 0]
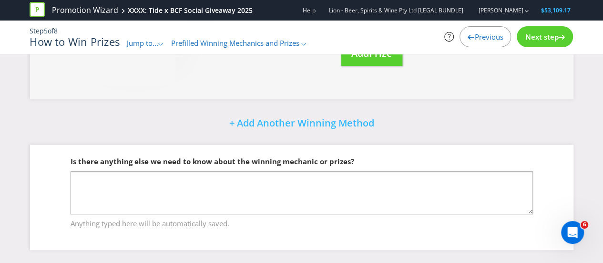
click at [545, 46] on div "Next step" at bounding box center [545, 36] width 56 height 21
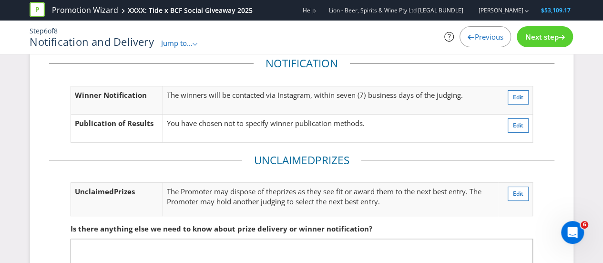
scroll to position [24, 0]
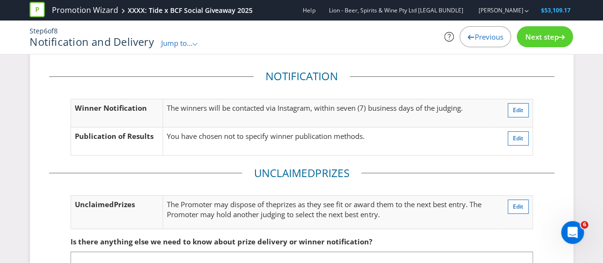
click at [540, 31] on div "Next step" at bounding box center [545, 36] width 56 height 21
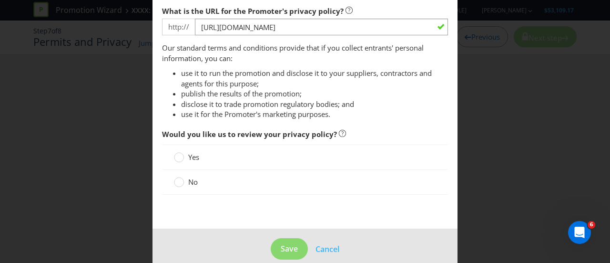
scroll to position [151, 0]
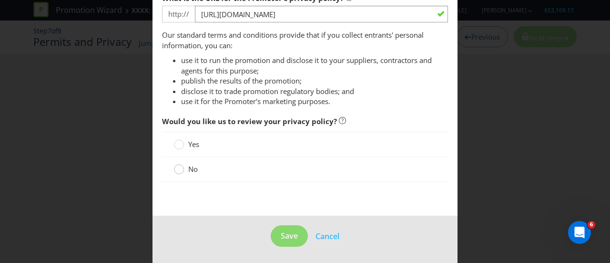
click at [181, 168] on circle at bounding box center [180, 170] width 10 height 10
click at [0, 0] on input "No" at bounding box center [0, 0] width 0 height 0
click at [293, 241] on button "Save" at bounding box center [289, 235] width 37 height 21
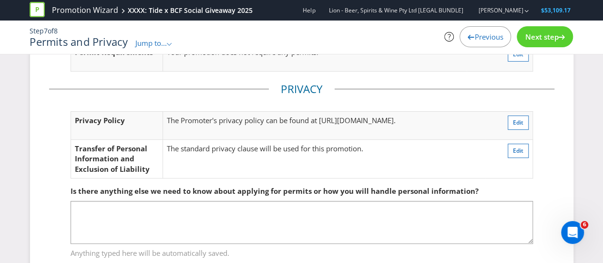
scroll to position [79, 0]
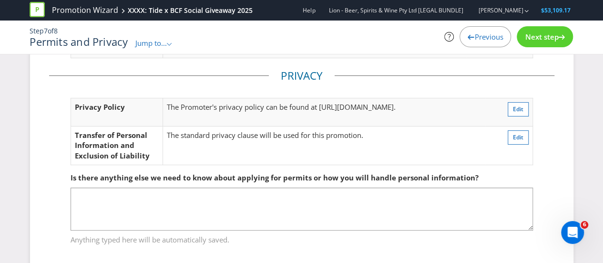
click at [544, 31] on div "Next step" at bounding box center [545, 36] width 56 height 21
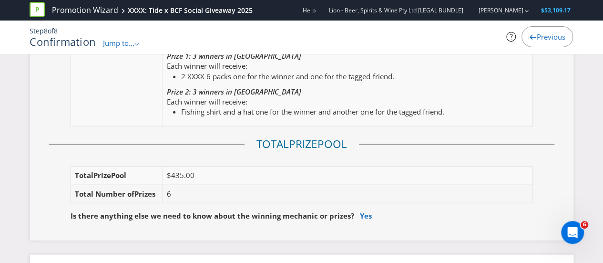
scroll to position [1113, 0]
